Goal: Find contact information: Find contact information

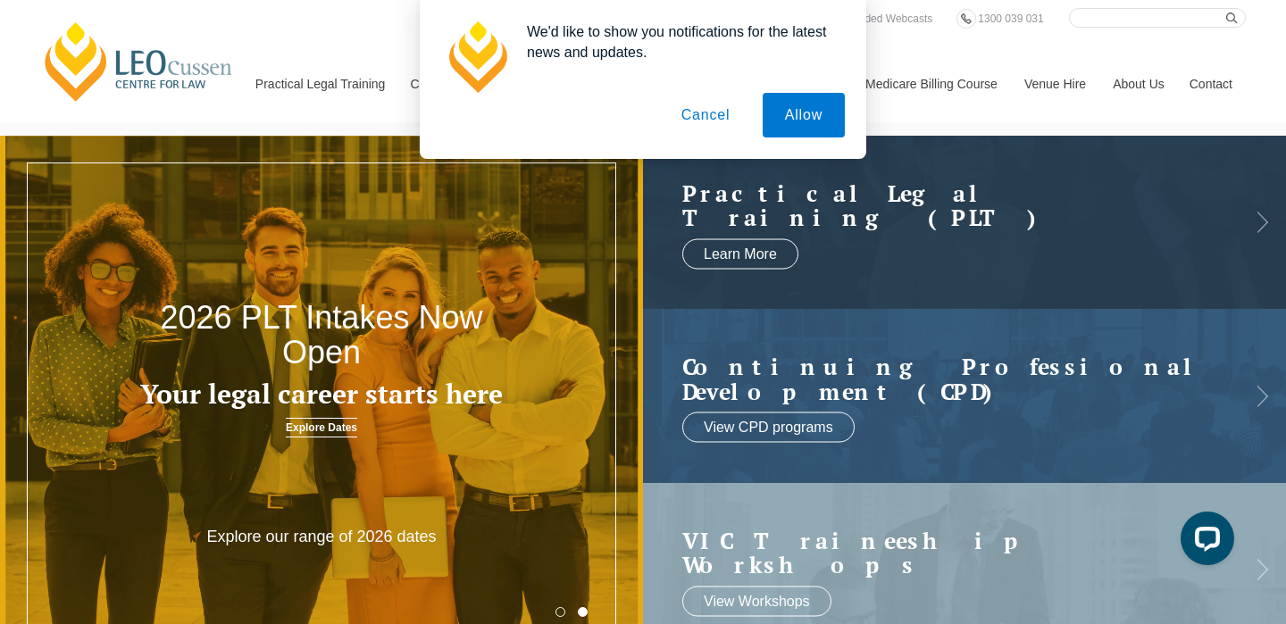
click at [720, 118] on button "Cancel" at bounding box center [706, 115] width 94 height 45
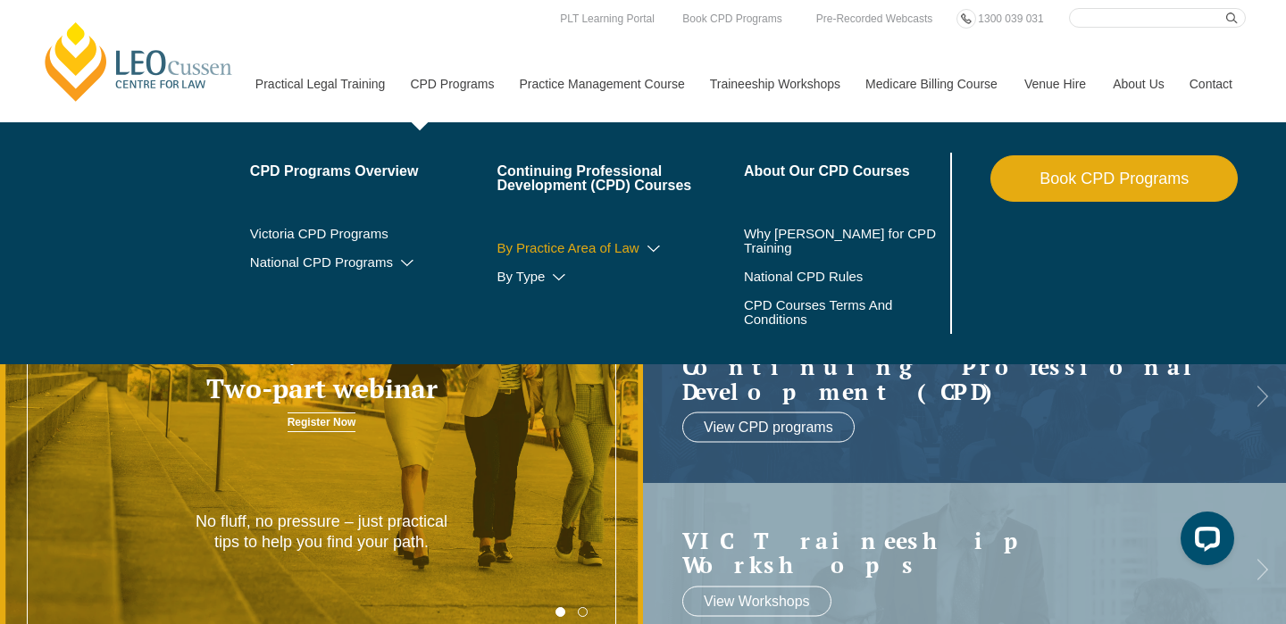
click at [645, 252] on icon at bounding box center [654, 249] width 18 height 13
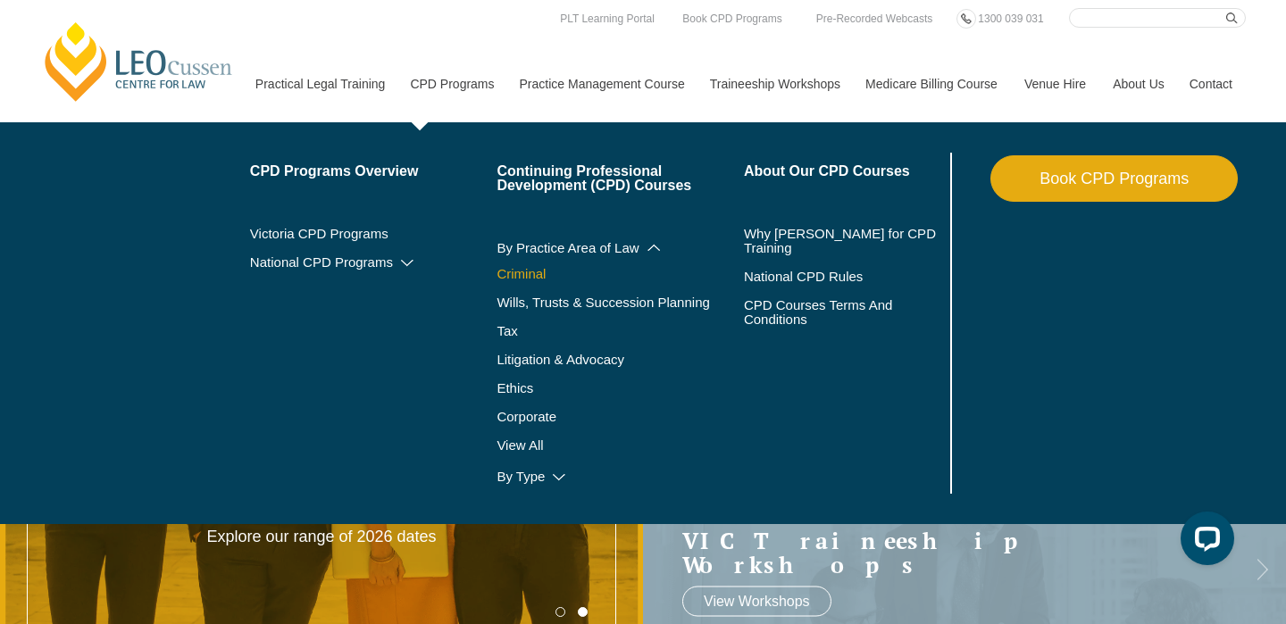
click at [515, 281] on link "Criminal" at bounding box center [619, 274] width 247 height 14
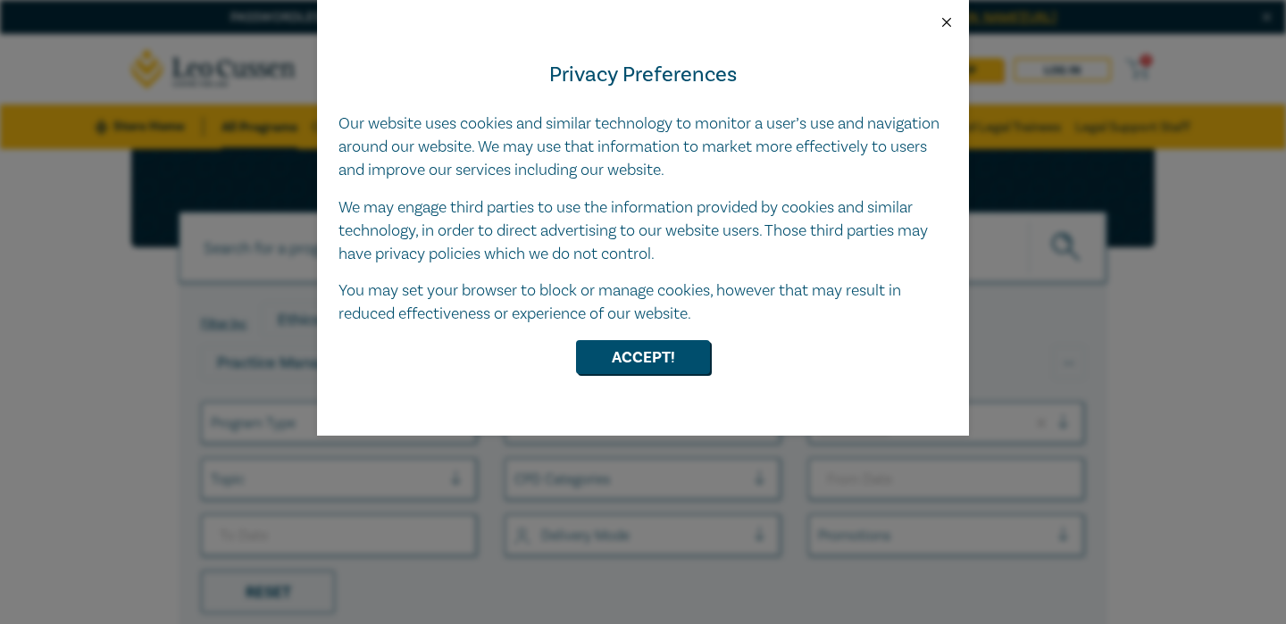
click at [945, 20] on button "Close" at bounding box center [946, 22] width 16 height 16
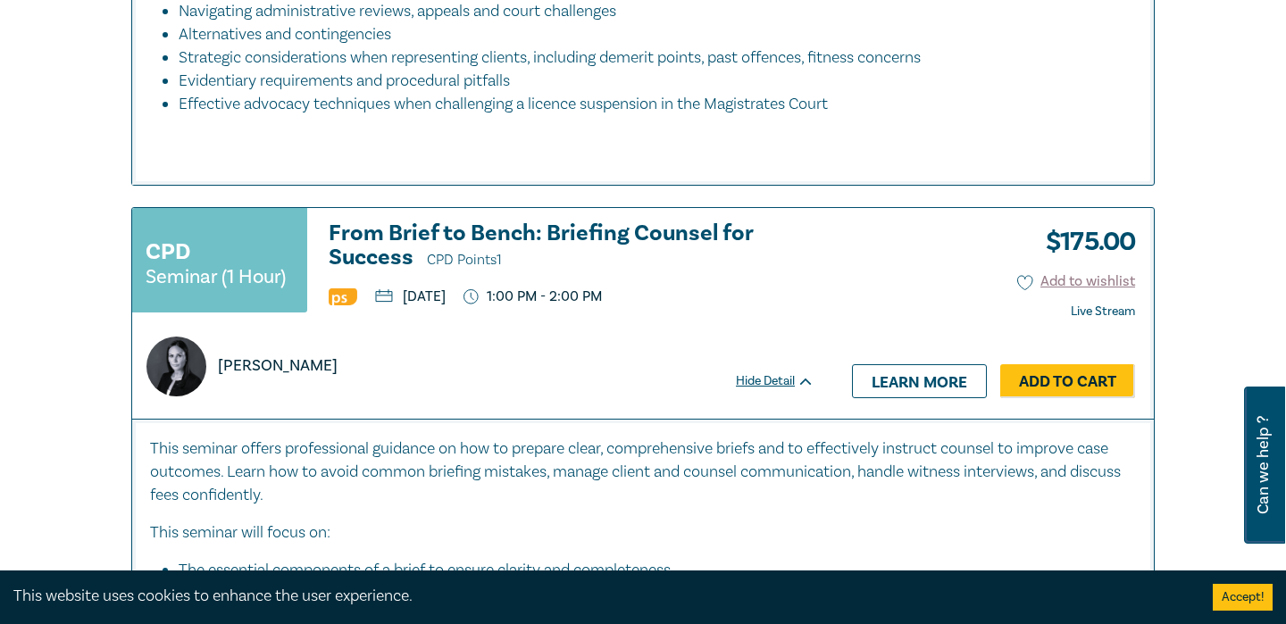
scroll to position [1263, 0]
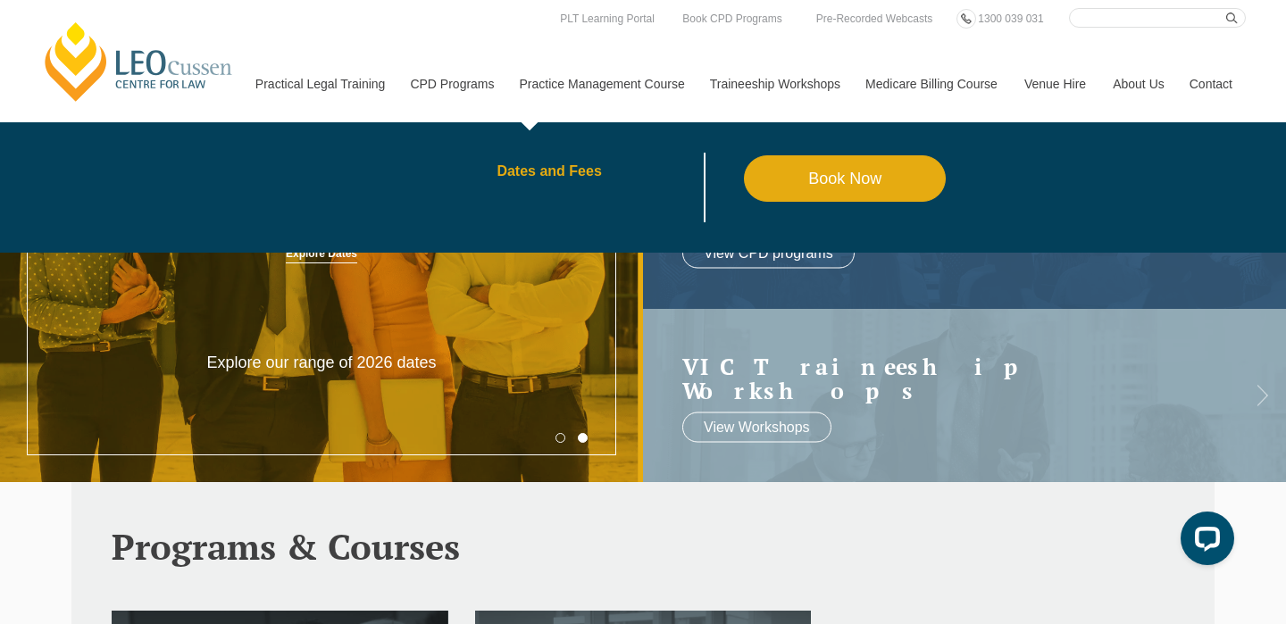
click at [556, 173] on link "Dates and Fees" at bounding box center [619, 171] width 247 height 14
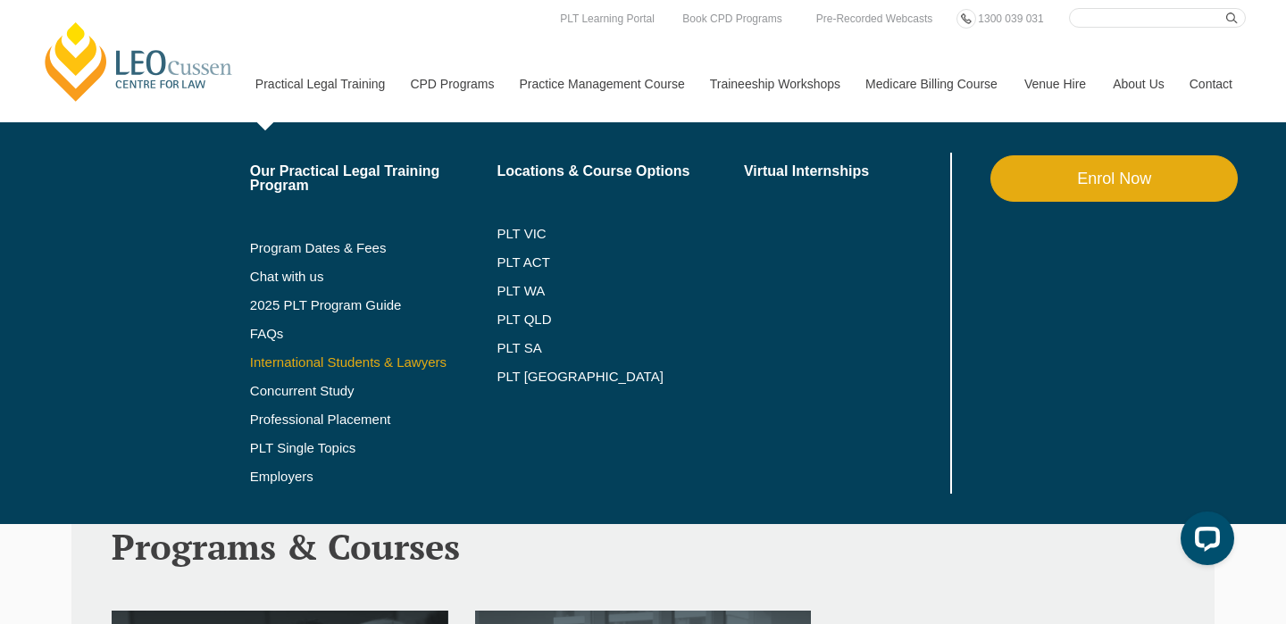
click at [323, 367] on link "International Students & Lawyers" at bounding box center [373, 362] width 247 height 14
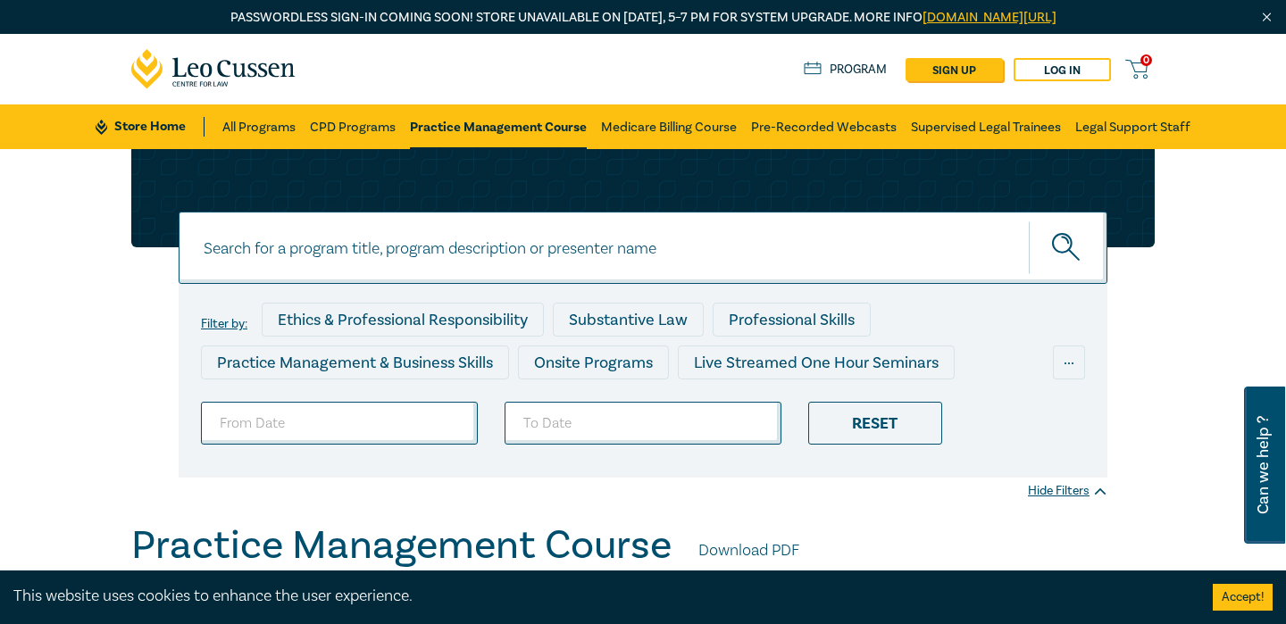
click at [594, 263] on input at bounding box center [643, 248] width 929 height 72
click at [1029, 221] on button "submit" at bounding box center [1068, 248] width 79 height 54
click at [306, 251] on input "constitution law" at bounding box center [643, 248] width 929 height 72
type input "constitution"
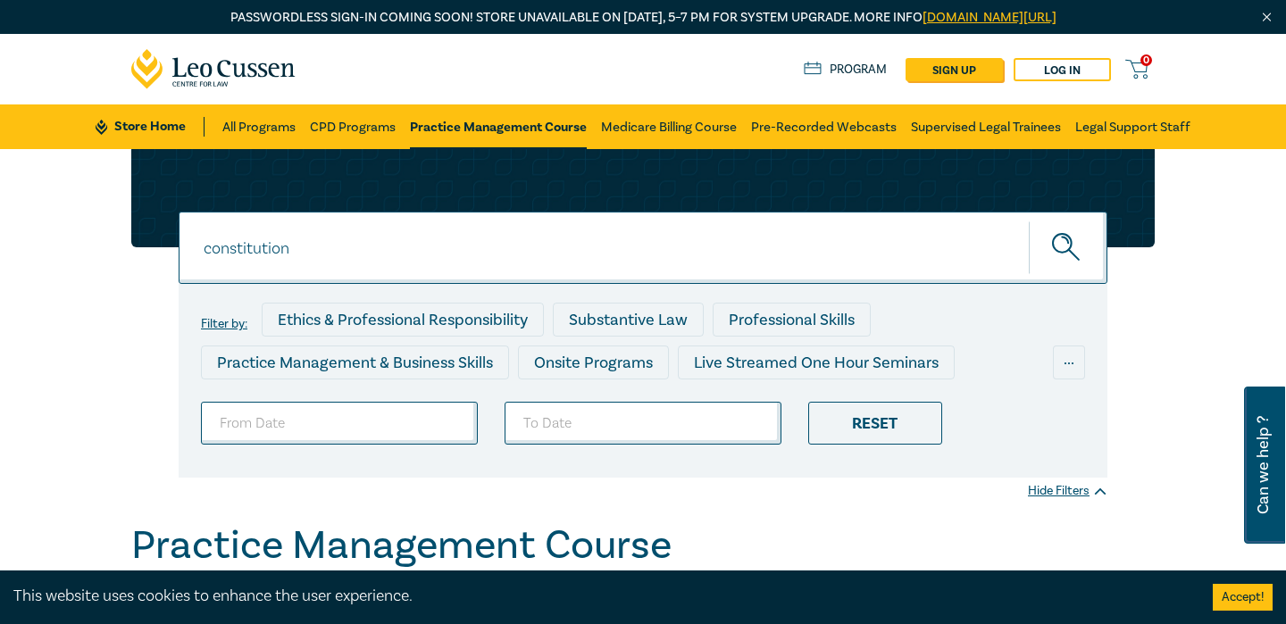
click at [1029, 221] on button "submit" at bounding box center [1068, 248] width 79 height 54
click at [1071, 260] on icon "submit" at bounding box center [1067, 248] width 31 height 31
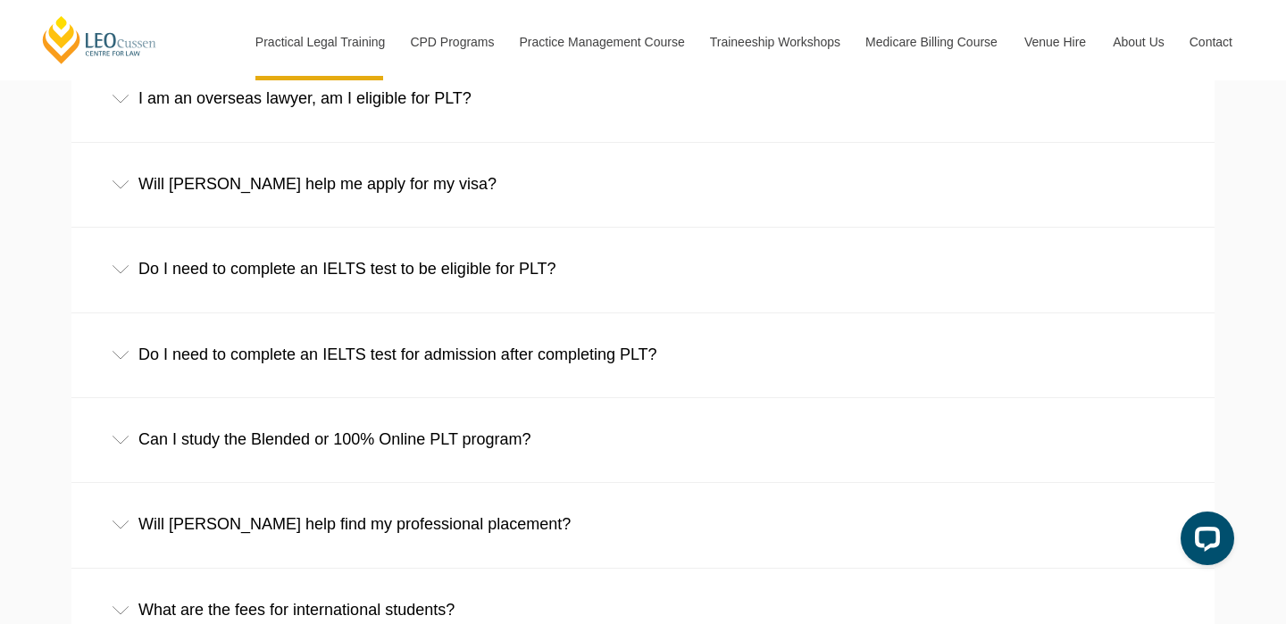
scroll to position [3030, 0]
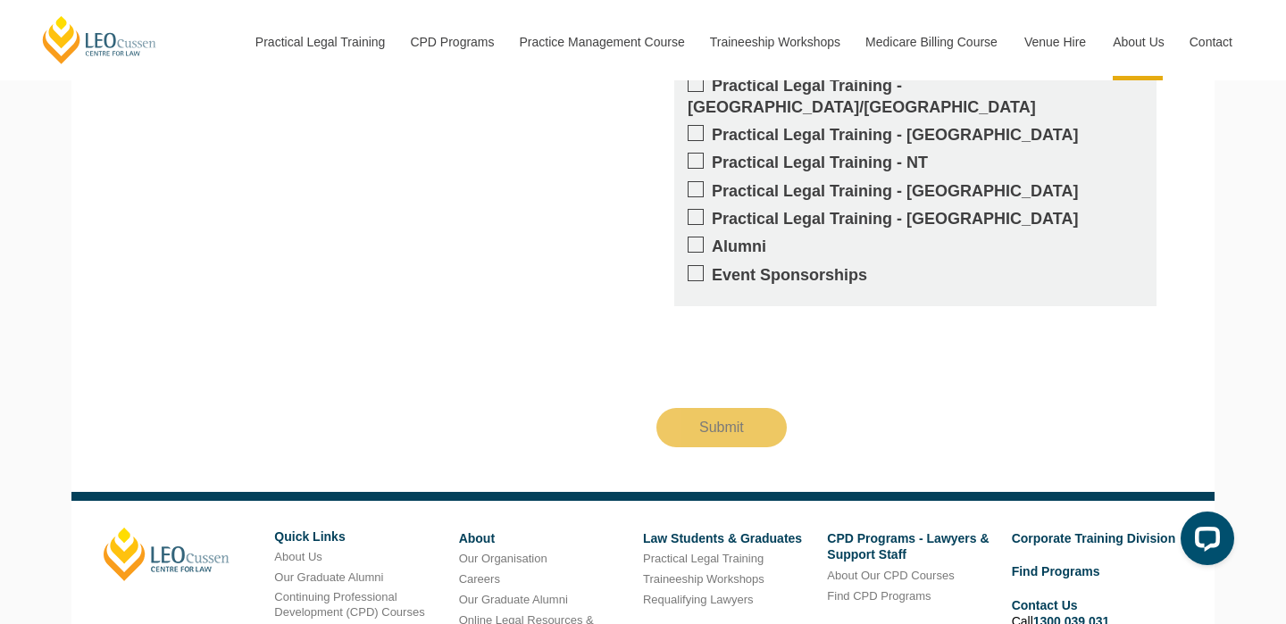
scroll to position [2672, 0]
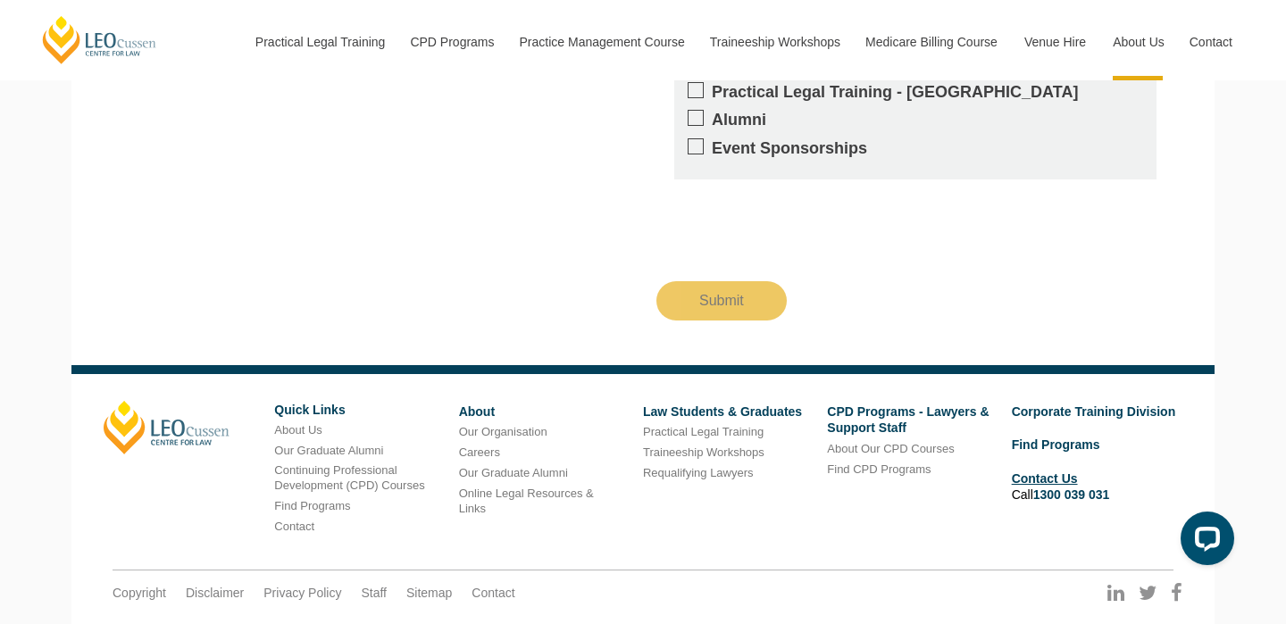
click at [1068, 471] on link "Contact Us" at bounding box center [1045, 478] width 66 height 14
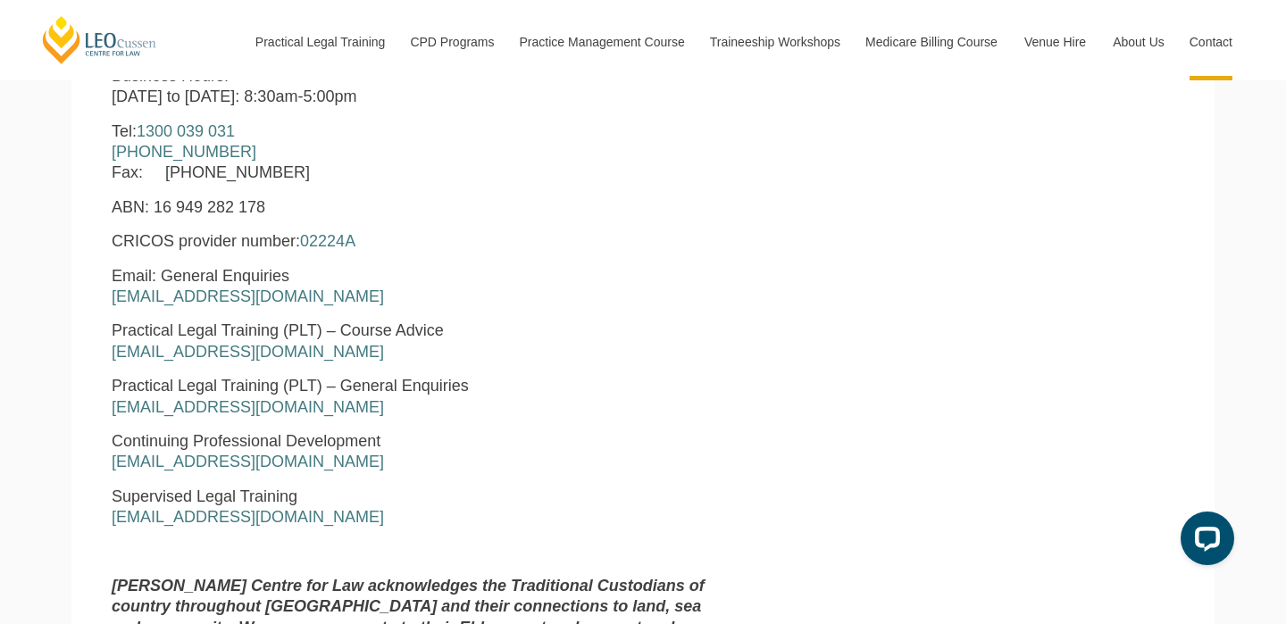
scroll to position [855, 0]
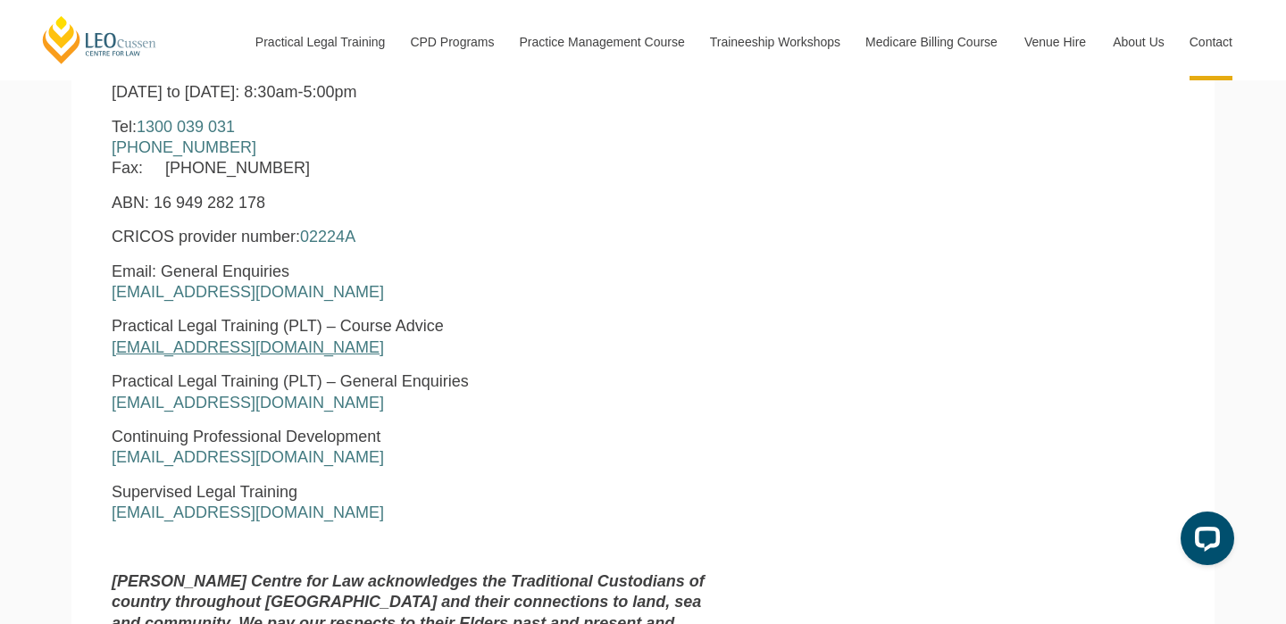
drag, startPoint x: 350, startPoint y: 350, endPoint x: 114, endPoint y: 343, distance: 235.8
click at [114, 343] on p "Practical Legal Training (PLT) – Course Advice [EMAIL_ADDRESS][DOMAIN_NAME]" at bounding box center [416, 337] width 609 height 42
copy link "[EMAIL_ADDRESS][DOMAIN_NAME]"
